Goal: Task Accomplishment & Management: Use online tool/utility

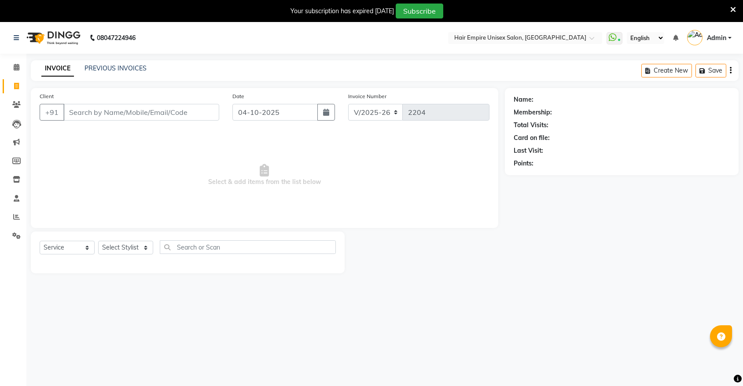
select select "5055"
select select "service"
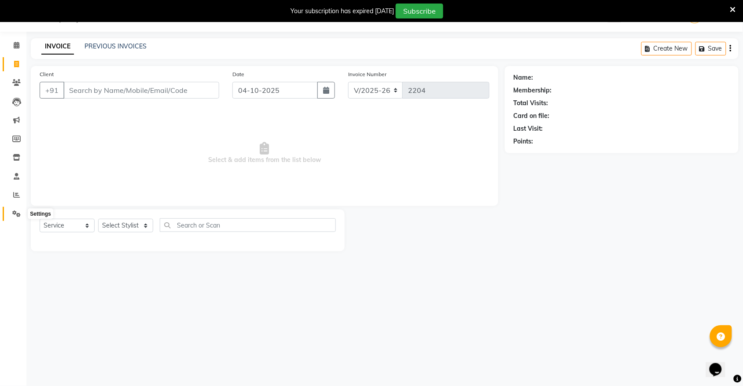
click at [20, 215] on icon at bounding box center [16, 213] width 8 height 7
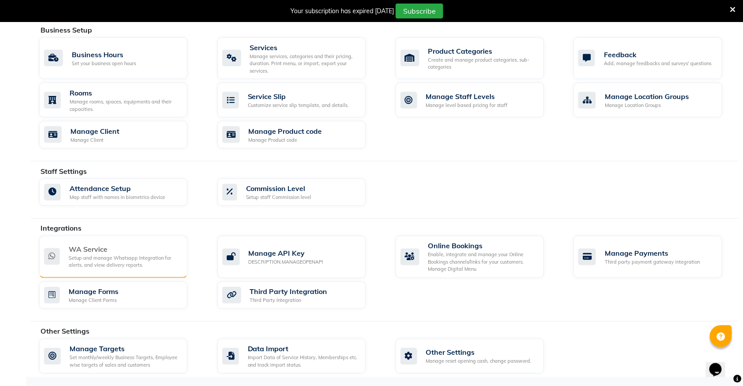
click at [103, 259] on div "Setup and manage Whatsapp Integration for alerts, and view delivery reports." at bounding box center [125, 262] width 112 height 15
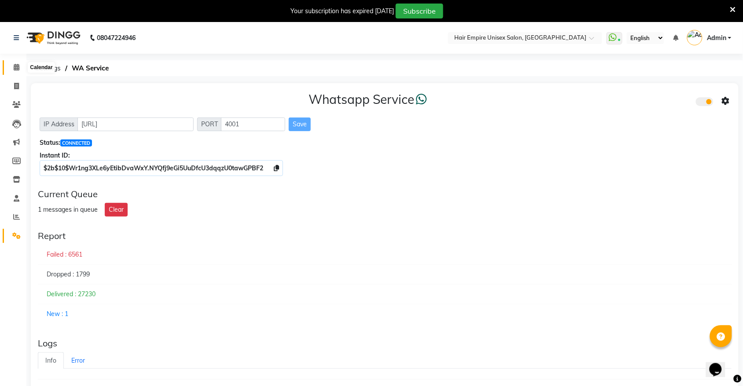
click at [15, 66] on icon at bounding box center [17, 67] width 6 height 7
